Goal: Task Accomplishment & Management: Manage account settings

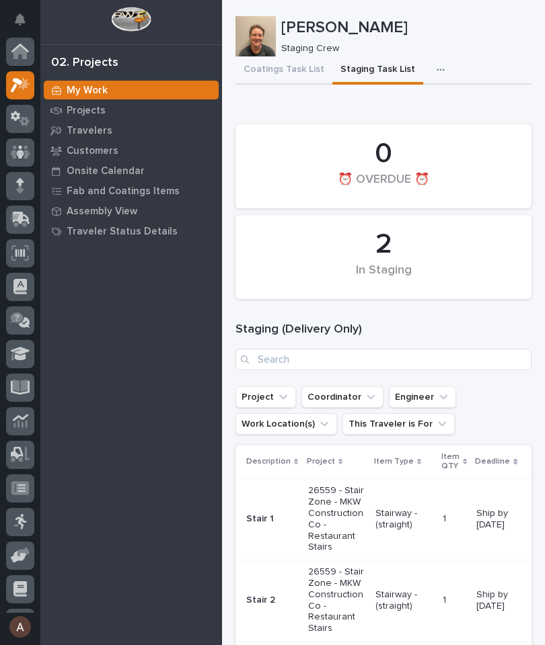
scroll to position [34, 0]
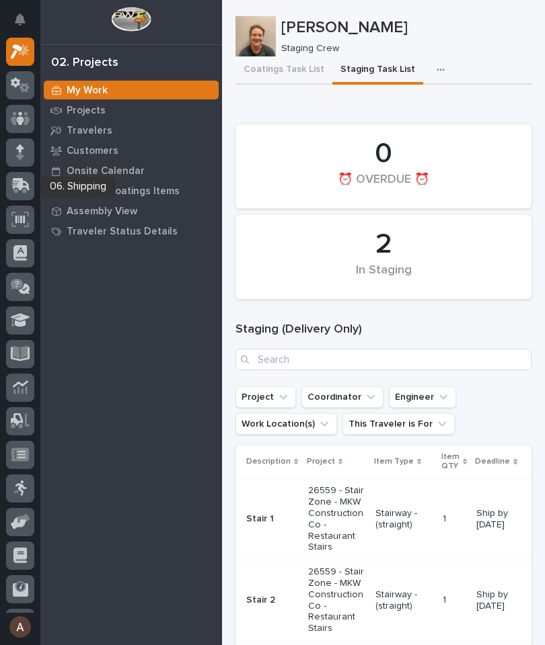
click at [21, 186] on icon at bounding box center [21, 184] width 17 height 13
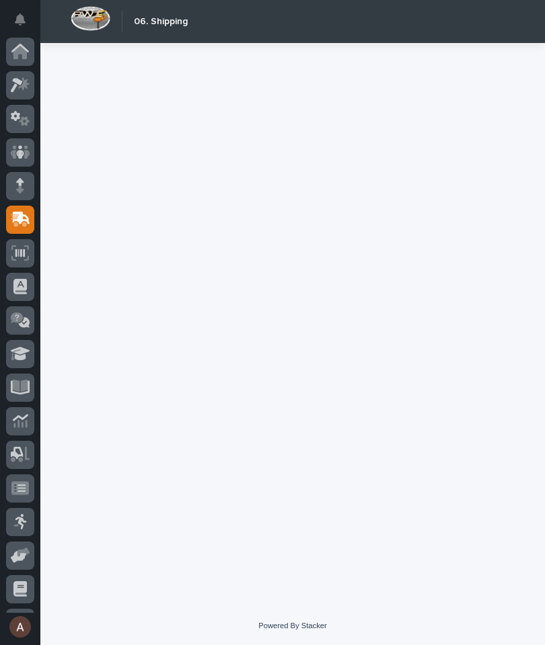
scroll to position [63, 0]
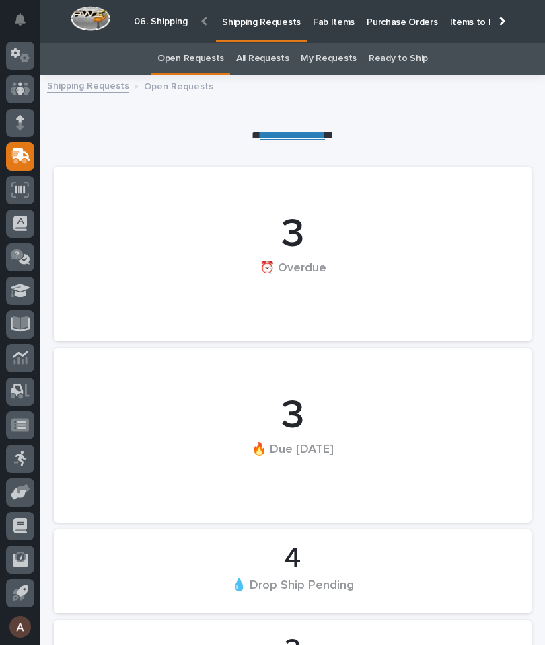
click at [336, 24] on p "Fab Items" at bounding box center [334, 14] width 42 height 28
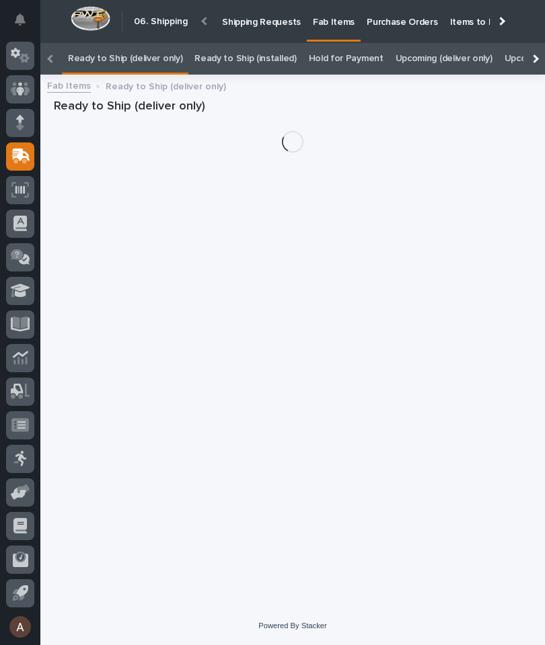
scroll to position [0, -169]
click at [537, 43] on div at bounding box center [534, 59] width 22 height 32
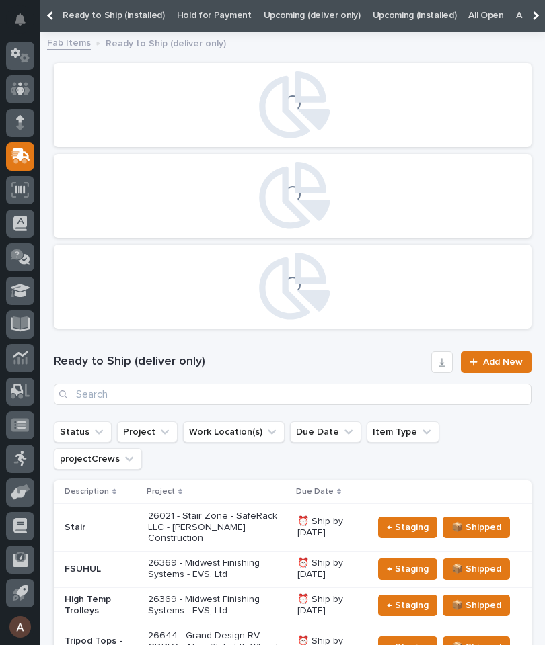
scroll to position [0, 136]
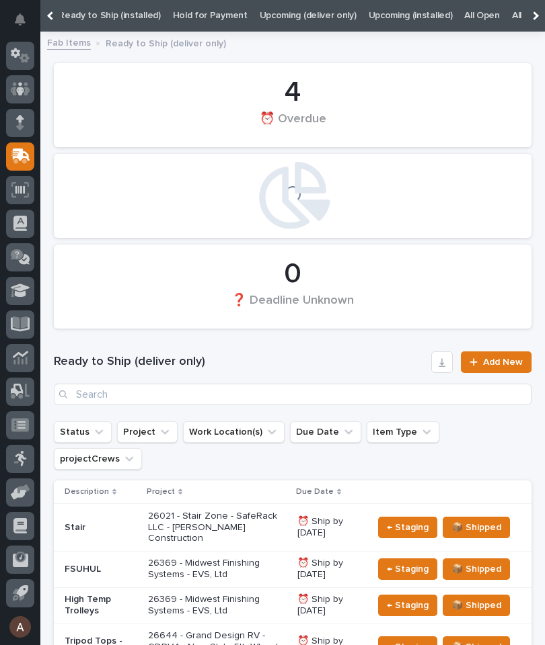
click at [512, 11] on link "All" at bounding box center [516, 16] width 9 height 32
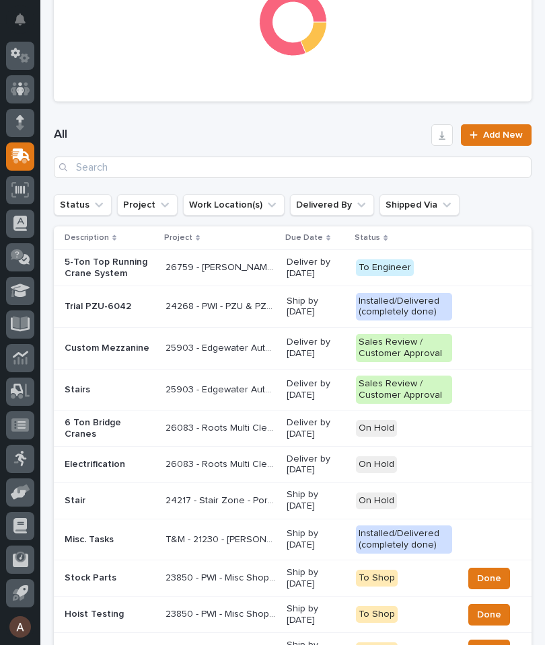
scroll to position [543, 0]
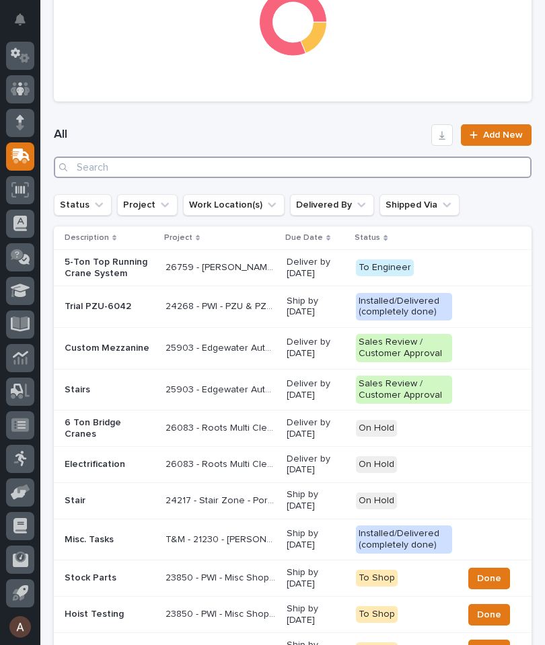
click at [323, 162] on input "Search" at bounding box center [292, 168] width 477 height 22
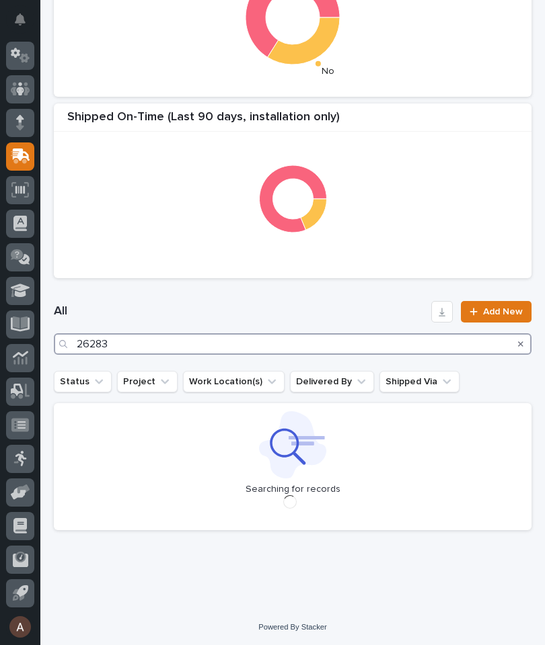
type input "26283"
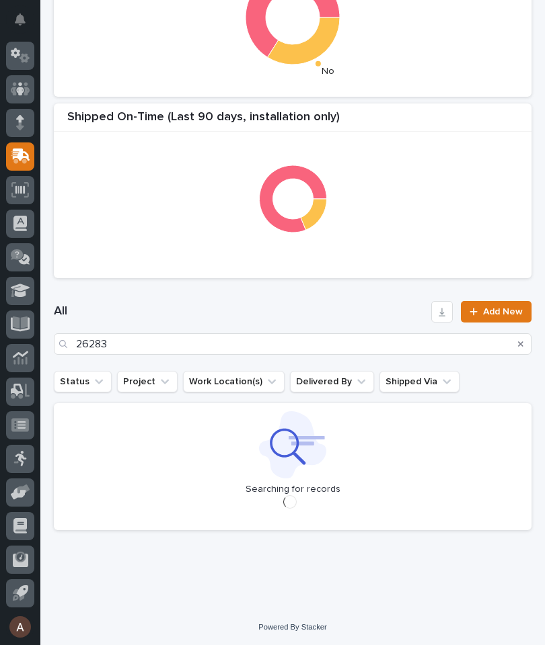
click at [341, 300] on div "All 26283 Add New" at bounding box center [292, 328] width 477 height 86
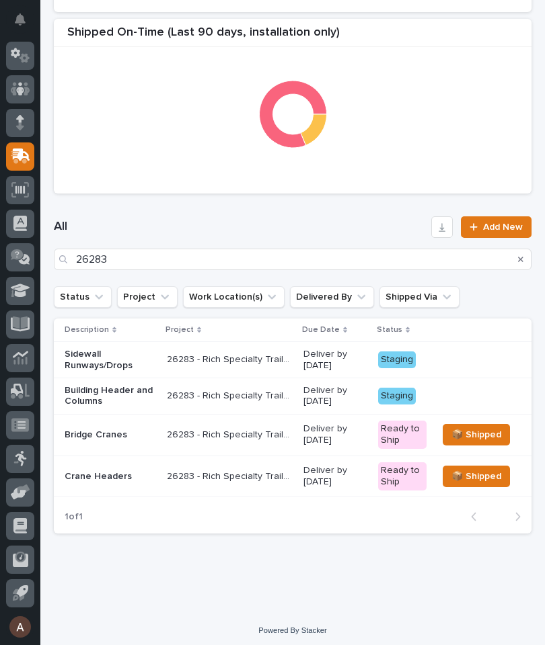
click at [111, 394] on p "Building Header and Columns" at bounding box center [110, 396] width 91 height 23
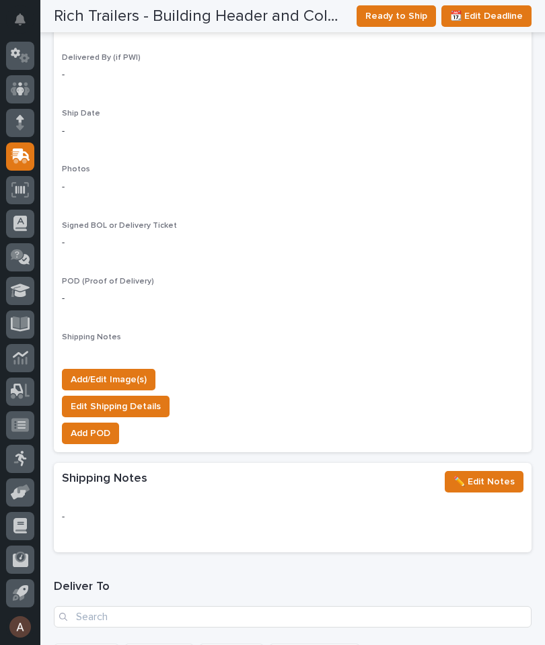
click at [128, 372] on button "Add/Edit Image(s)" at bounding box center [108, 380] width 93 height 22
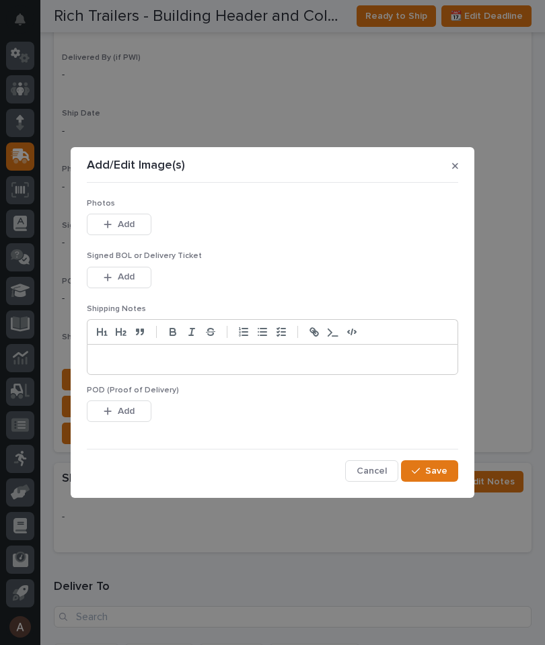
click at [137, 219] on button "Add" at bounding box center [119, 225] width 65 height 22
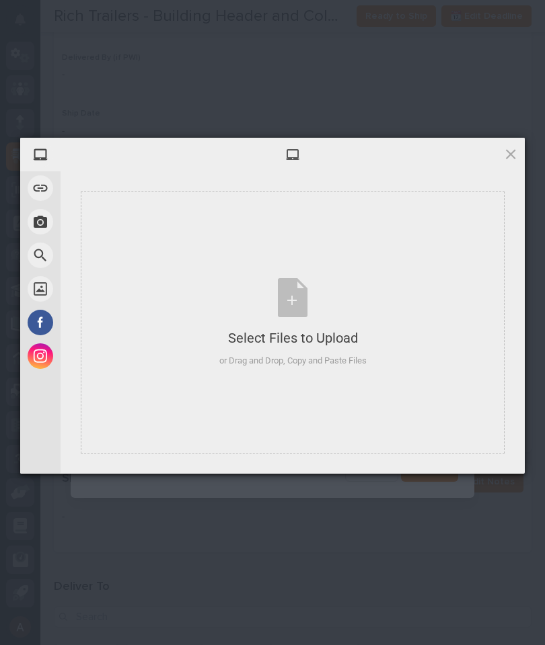
click at [437, 282] on div "Select Files to Upload or Drag and Drop, Copy and Paste Files" at bounding box center [293, 323] width 424 height 262
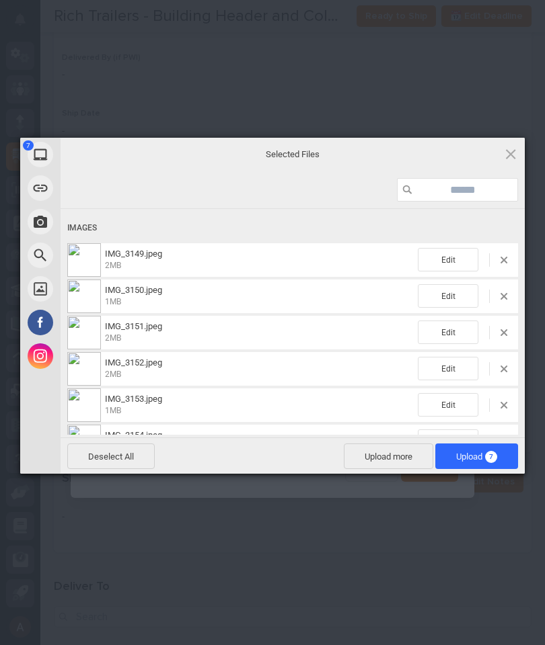
click at [485, 461] on span "Upload 7" at bounding box center [476, 457] width 41 height 10
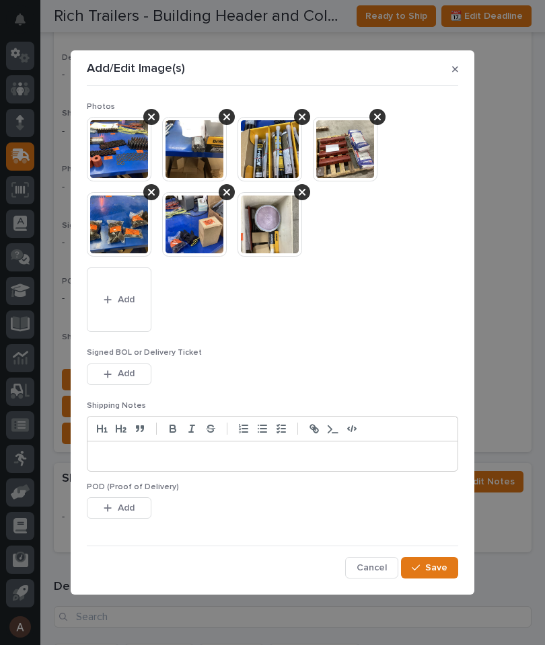
click at [449, 563] on button "Save" at bounding box center [429, 568] width 57 height 22
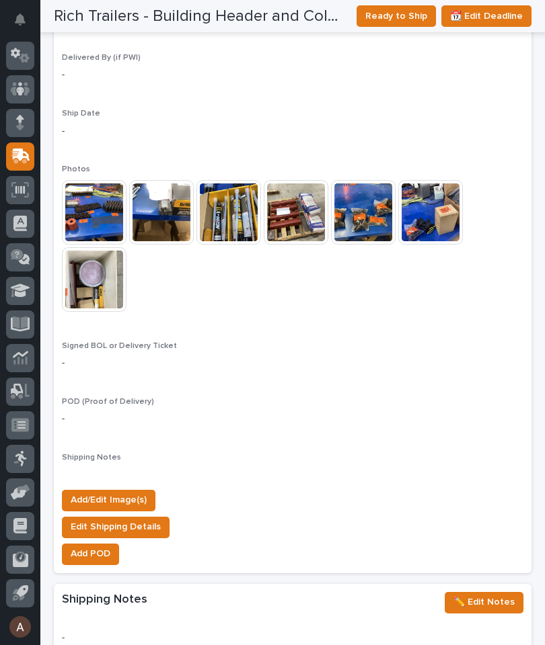
click at [130, 492] on span "Add/Edit Image(s)" at bounding box center [109, 500] width 76 height 16
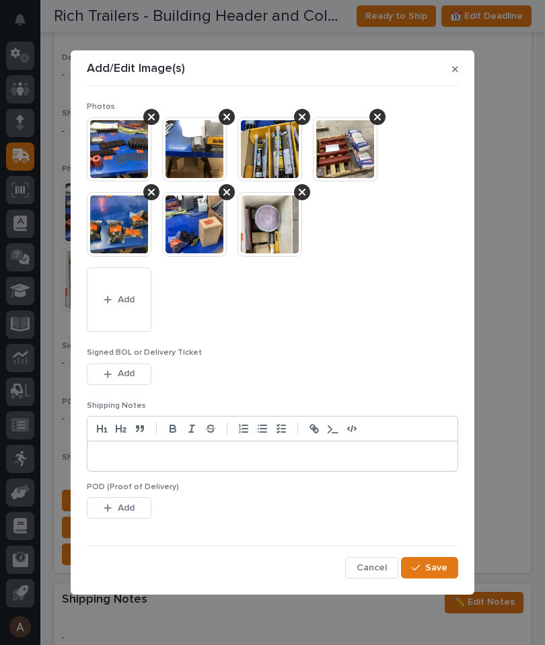
click at [139, 290] on button "Add" at bounding box center [119, 300] width 65 height 65
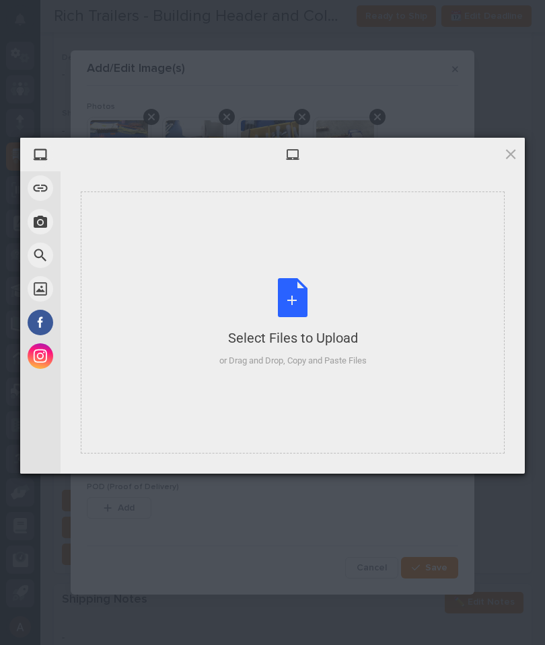
click at [424, 294] on div "Select Files to Upload or Drag and Drop, Copy and Paste Files" at bounding box center [293, 323] width 424 height 262
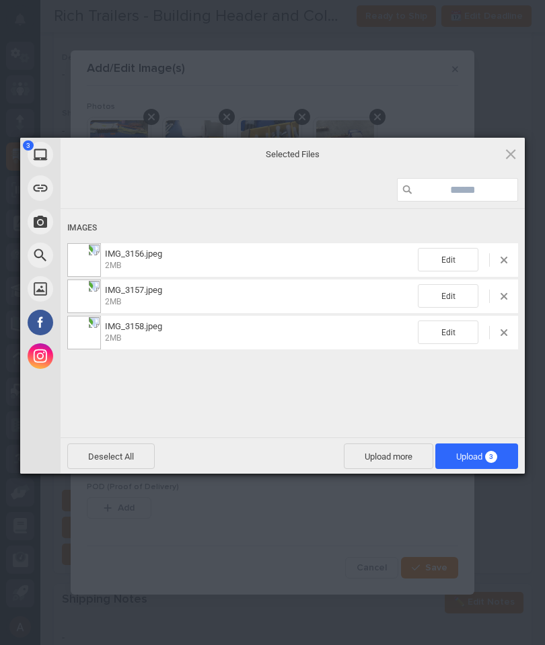
click at [491, 452] on span "3" at bounding box center [491, 457] width 12 height 12
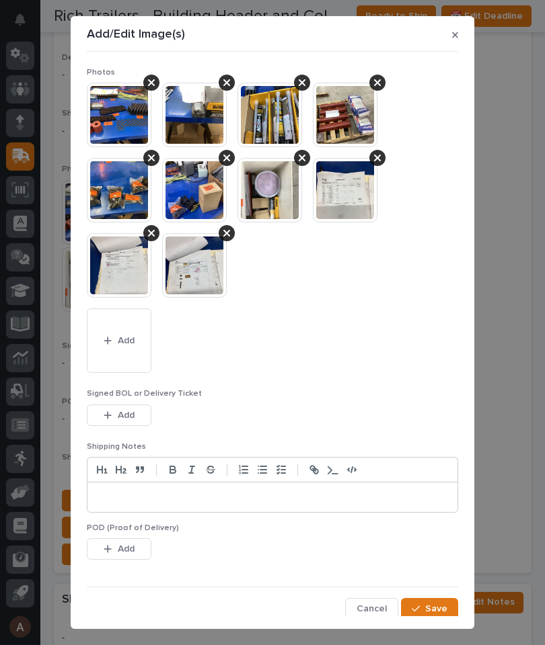
click at [448, 600] on button "Save" at bounding box center [429, 609] width 57 height 22
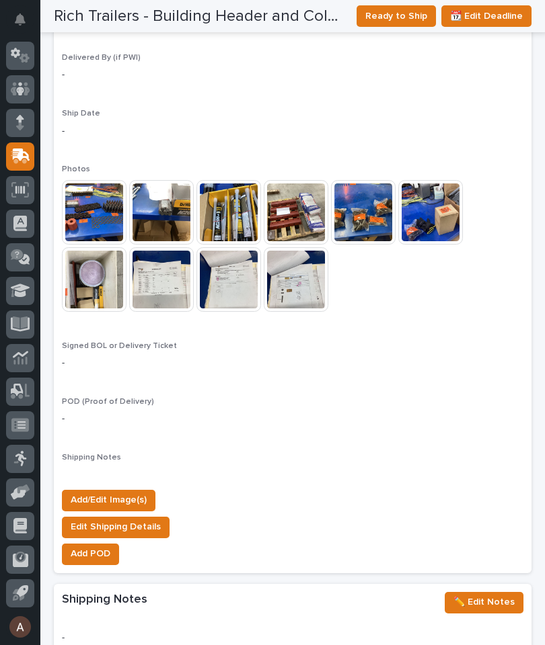
click at [398, 17] on span "Ready to Ship" at bounding box center [396, 16] width 62 height 16
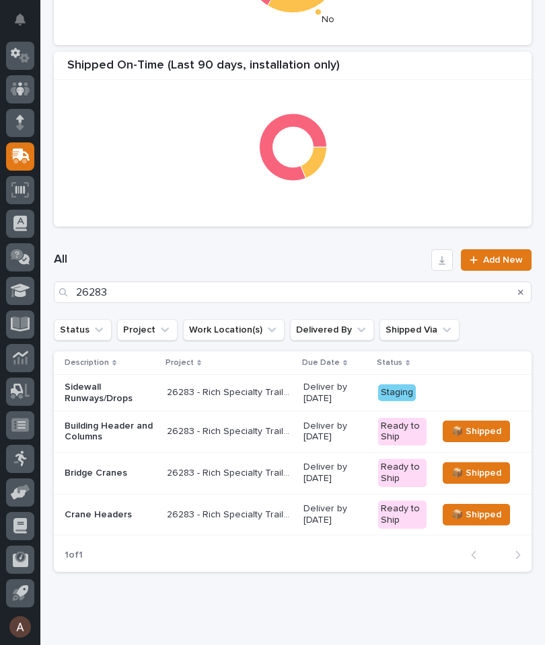
scroll to position [437, 0]
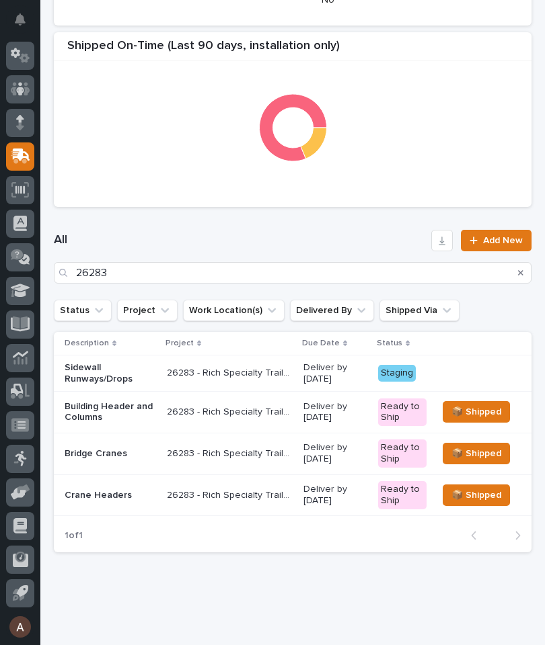
click at [97, 375] on p "Sidewall Runways/Drops" at bounding box center [110, 373] width 91 height 23
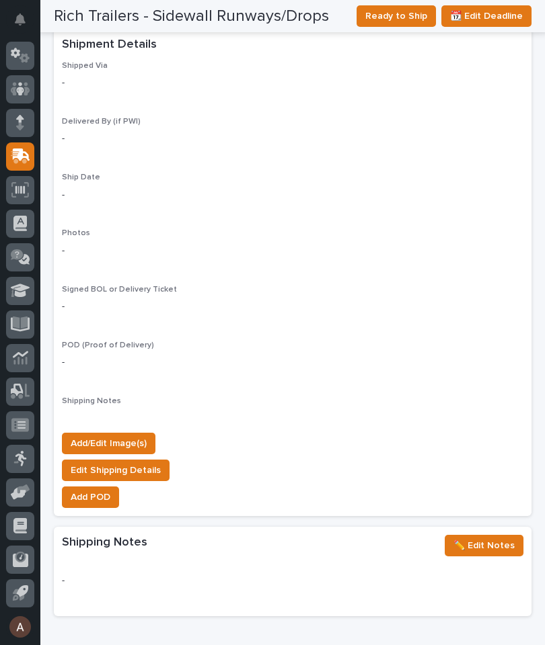
scroll to position [1166, 0]
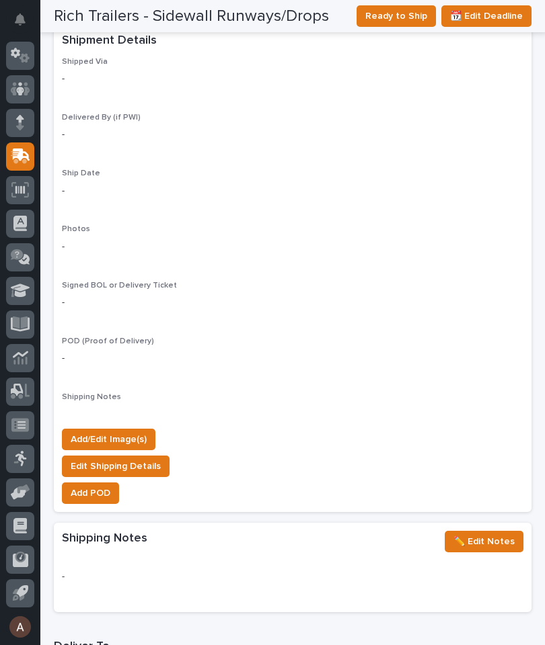
click at [141, 432] on span "Add/Edit Image(s)" at bounding box center [109, 440] width 76 height 16
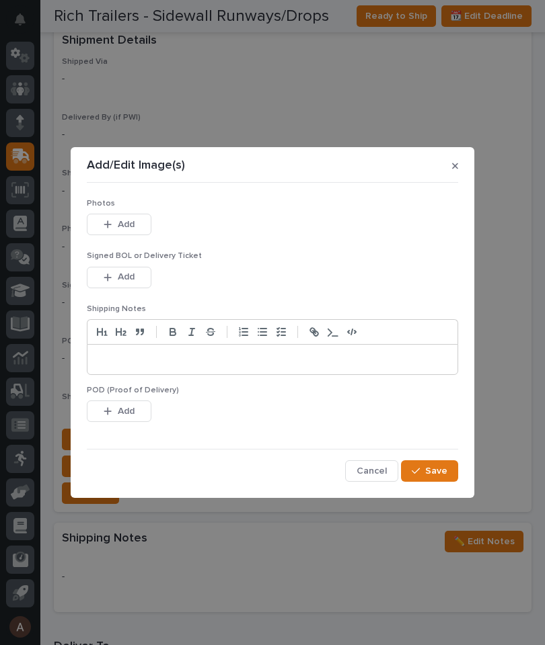
click at [151, 223] on button "Add" at bounding box center [119, 225] width 65 height 22
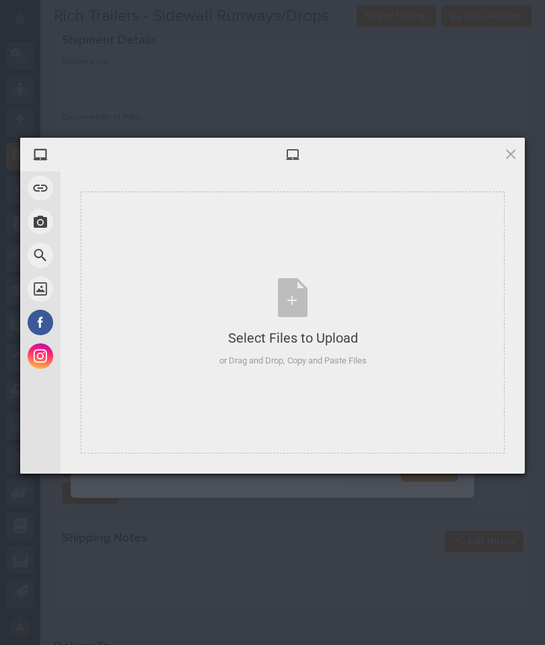
click at [379, 257] on div "Select Files to Upload or Drag and Drop, Copy and Paste Files" at bounding box center [293, 323] width 424 height 262
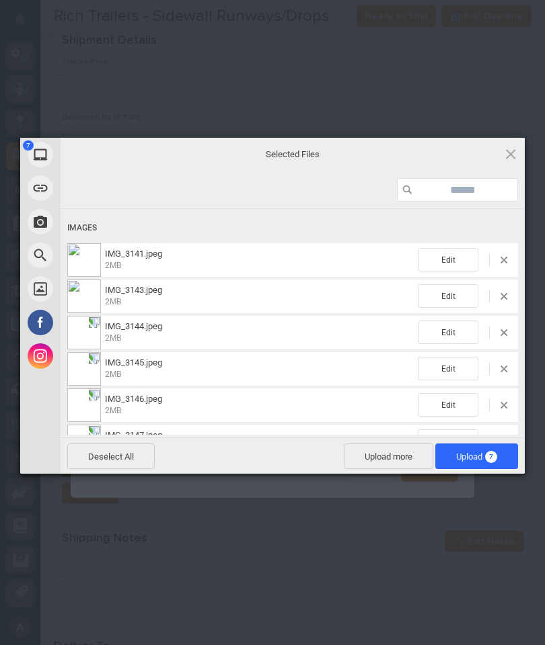
click at [490, 457] on span "7" at bounding box center [491, 457] width 12 height 12
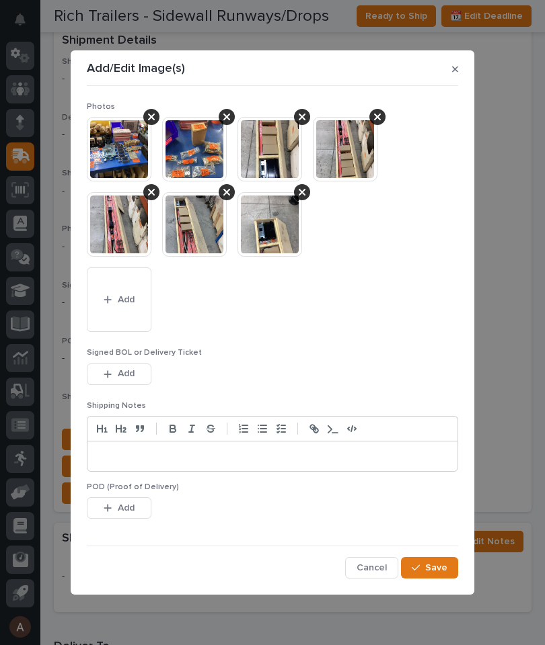
click at [444, 557] on button "Save" at bounding box center [429, 568] width 57 height 22
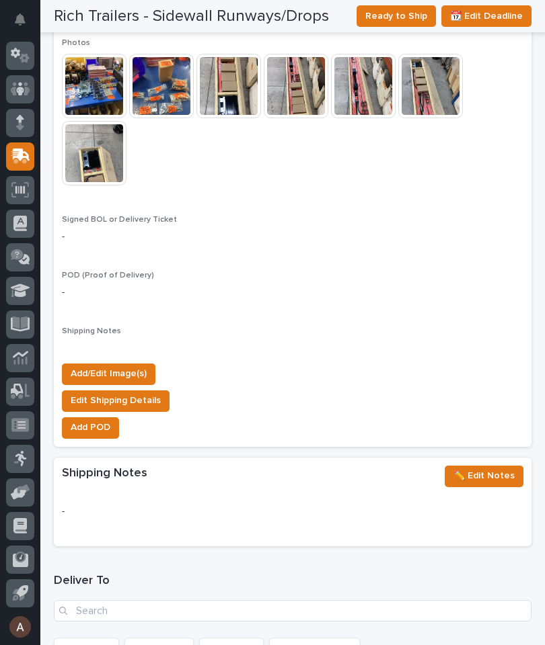
scroll to position [1353, 0]
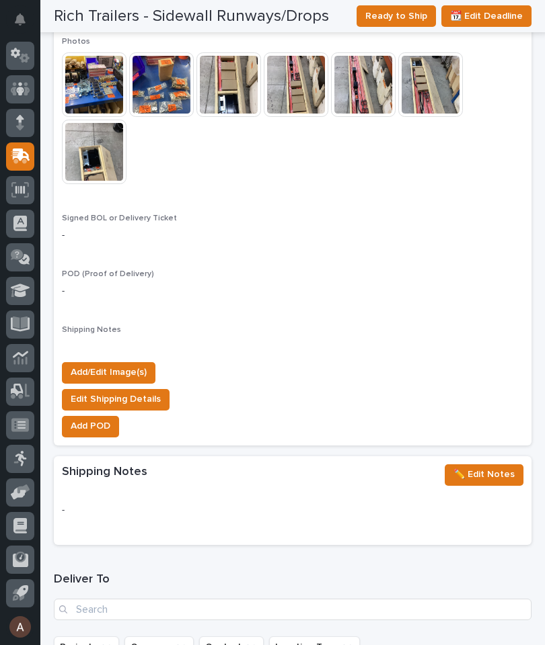
click at [130, 364] on span "Add/Edit Image(s)" at bounding box center [109, 372] width 76 height 16
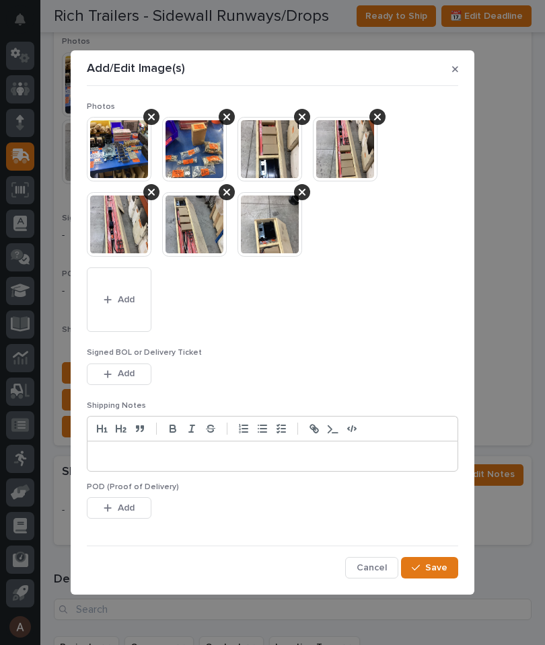
click at [131, 303] on span "Add" at bounding box center [126, 300] width 17 height 12
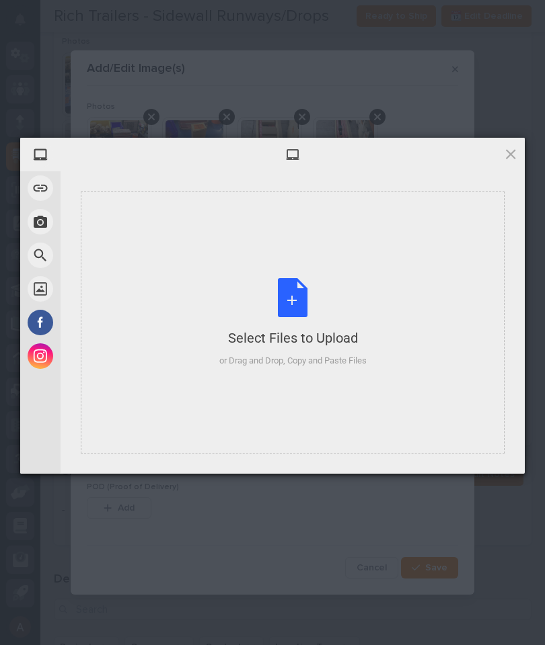
click at [425, 236] on div "Select Files to Upload or Drag and Drop, Copy and Paste Files" at bounding box center [293, 323] width 424 height 262
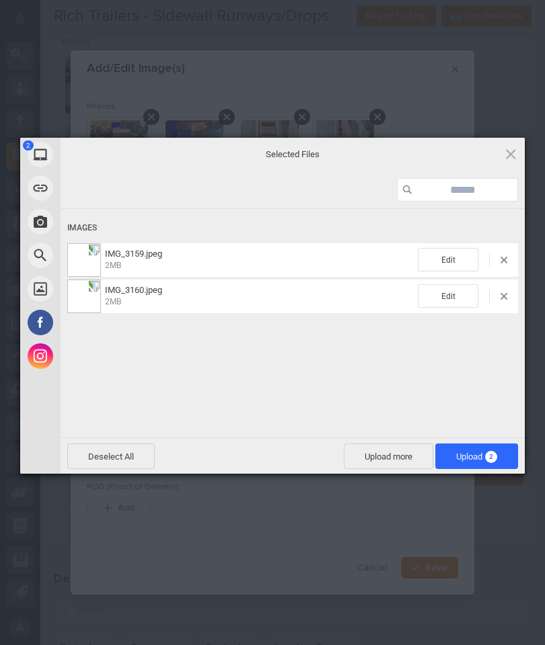
click at [498, 459] on span "Upload 2" at bounding box center [476, 457] width 83 height 26
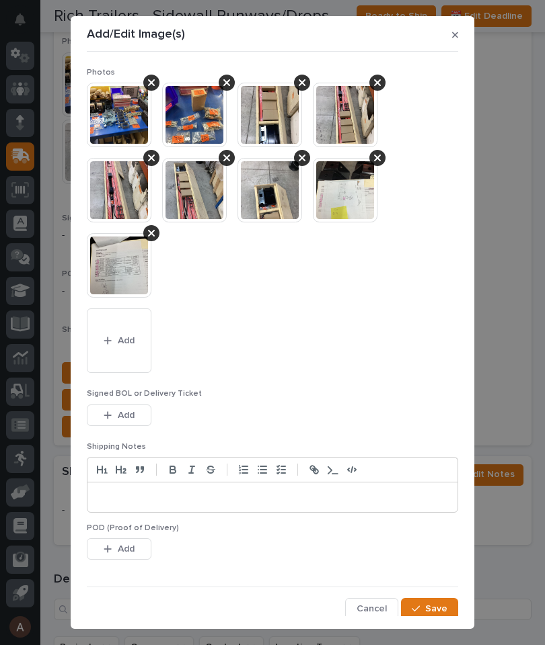
click at [444, 603] on span "Save" at bounding box center [436, 609] width 22 height 12
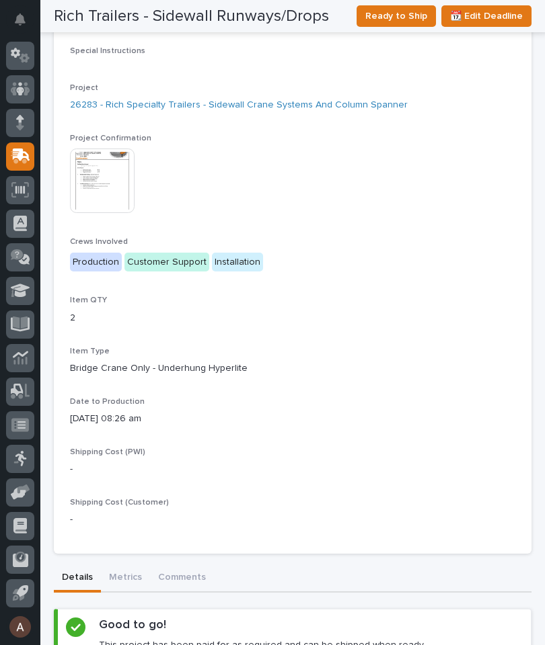
scroll to position [283, 0]
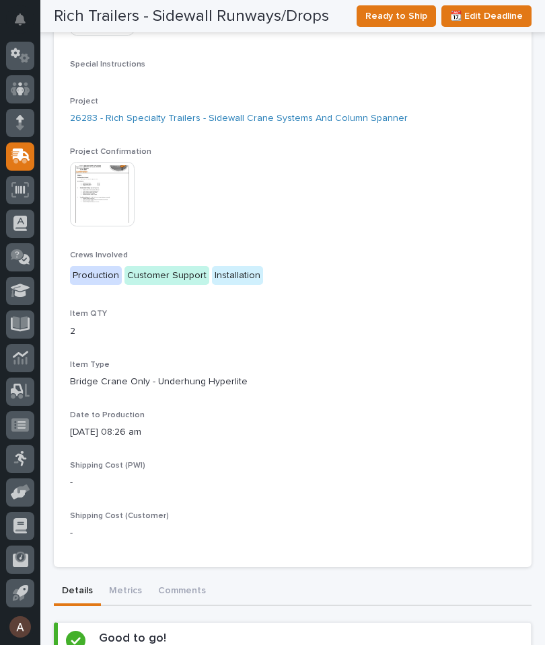
click at [103, 186] on img at bounding box center [102, 194] width 65 height 65
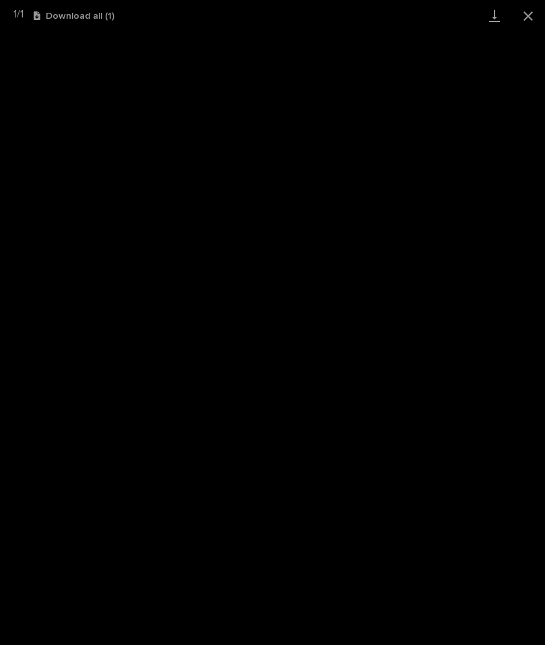
click at [479, 18] on link "Download" at bounding box center [494, 16] width 34 height 32
click at [529, 15] on button "Close gallery" at bounding box center [528, 16] width 34 height 32
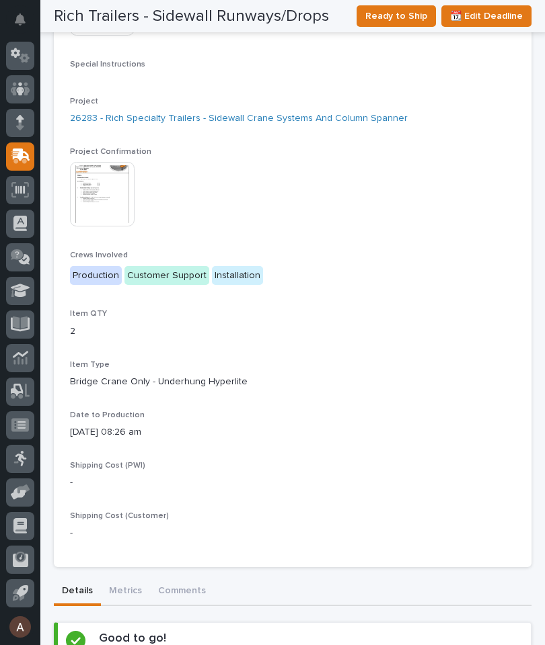
click at [405, 17] on span "Ready to Ship" at bounding box center [396, 16] width 62 height 16
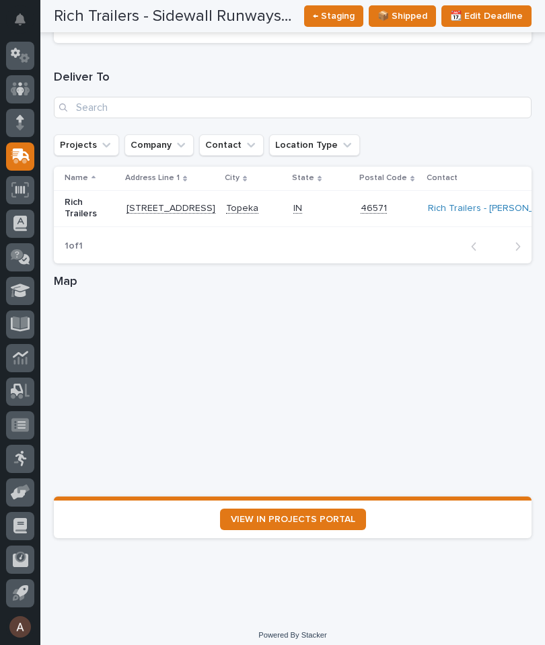
scroll to position [1855, 0]
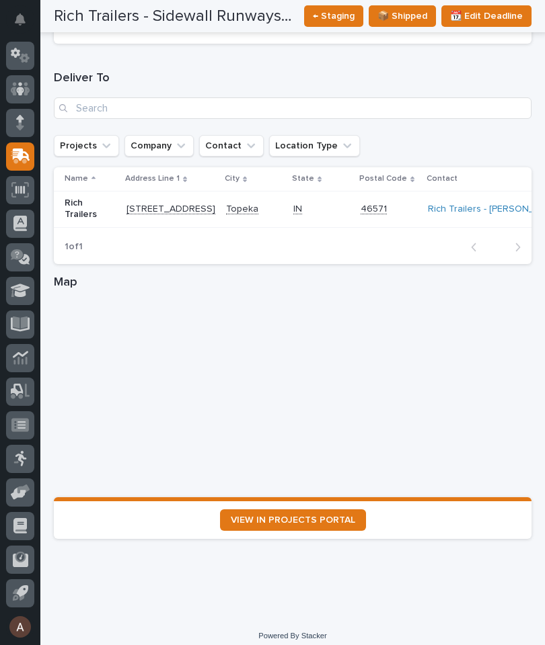
click at [319, 519] on link "VIEW IN PROJECTS PORTAL" at bounding box center [293, 521] width 146 height 22
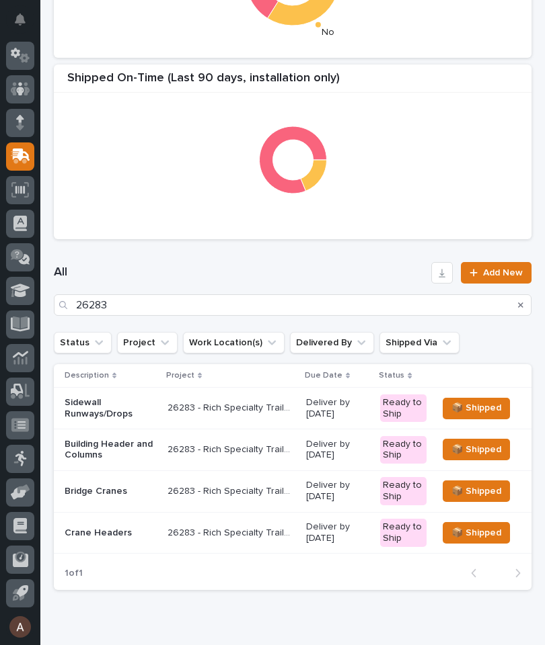
scroll to position [405, 0]
click at [75, 442] on p "Building Header and Columns" at bounding box center [111, 450] width 92 height 23
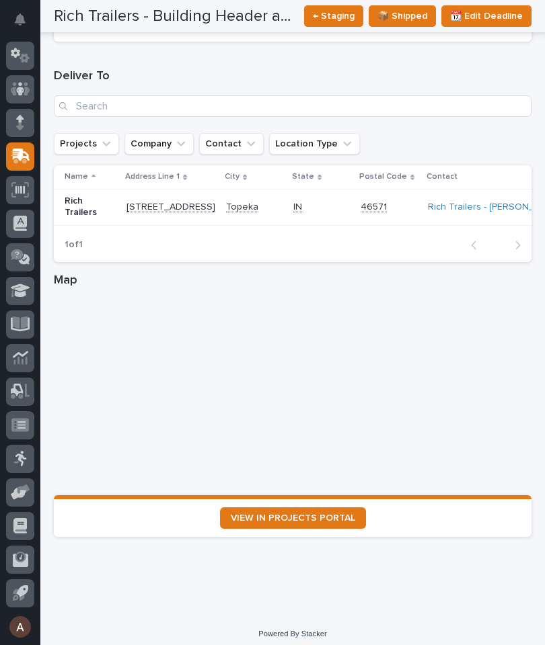
scroll to position [1855, 0]
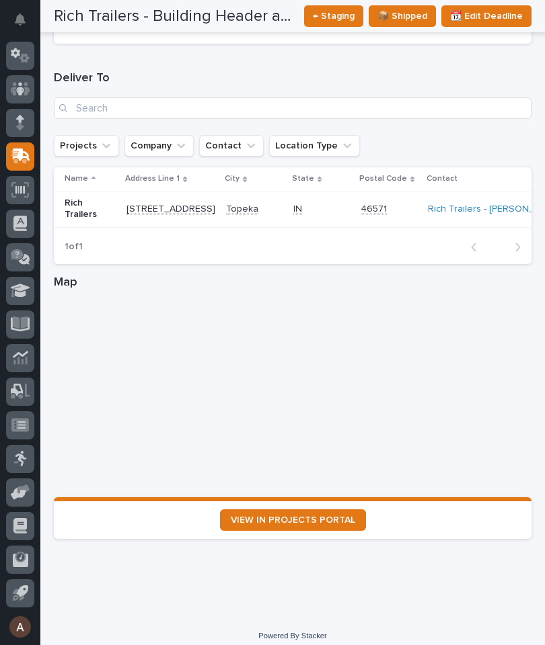
click at [306, 516] on span "VIEW IN PROJECTS PORTAL" at bounding box center [293, 520] width 124 height 9
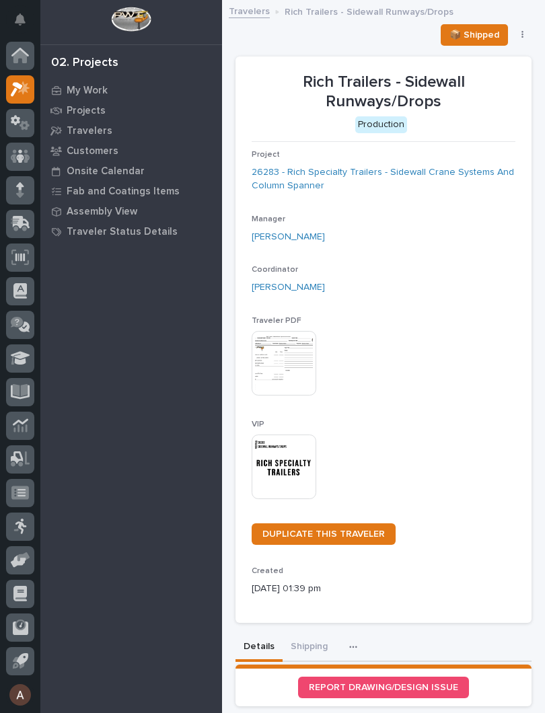
click at [296, 464] on img at bounding box center [283, 466] width 65 height 65
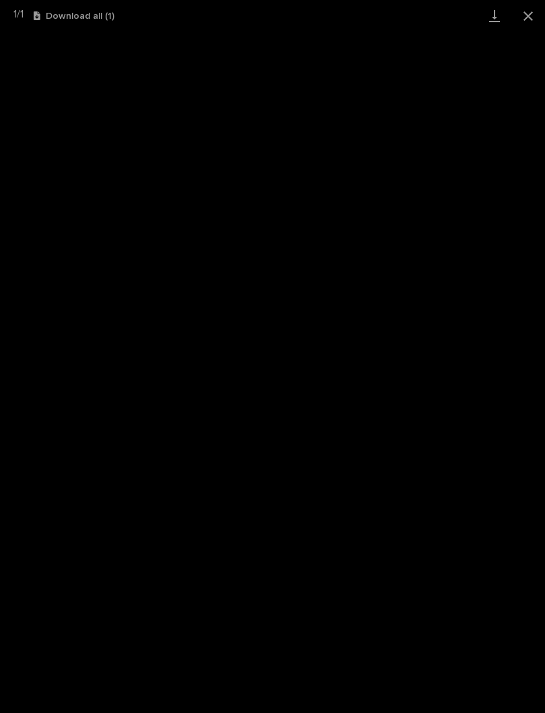
click at [492, 12] on link "Download" at bounding box center [494, 16] width 34 height 32
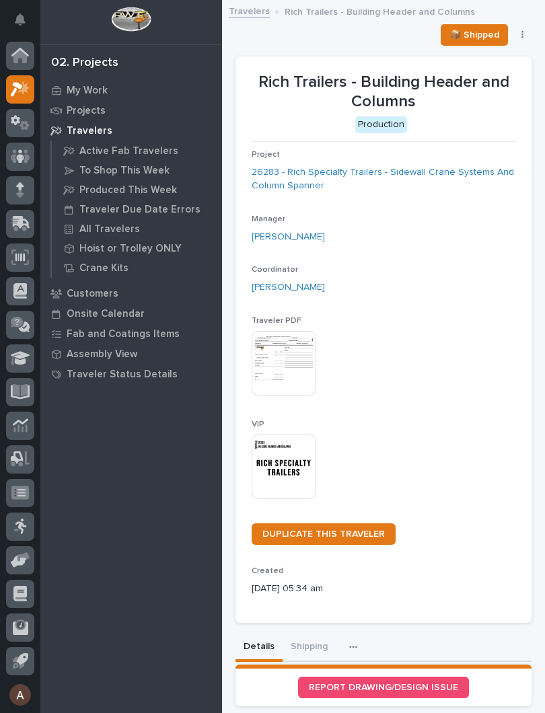
click at [303, 460] on img at bounding box center [283, 466] width 65 height 65
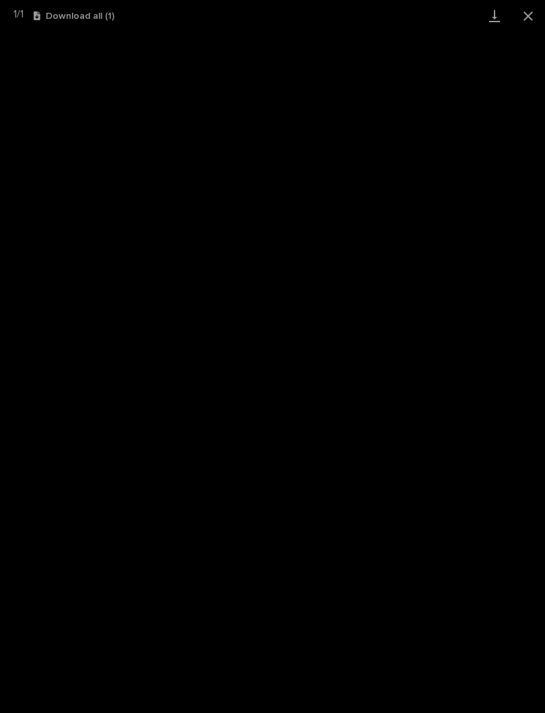
click at [492, 30] on link "Download" at bounding box center [494, 16] width 34 height 32
